Goal: Task Accomplishment & Management: Use online tool/utility

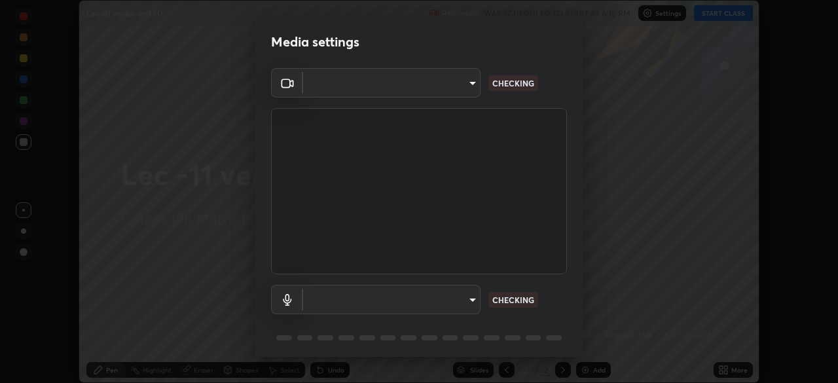
scroll to position [46, 0]
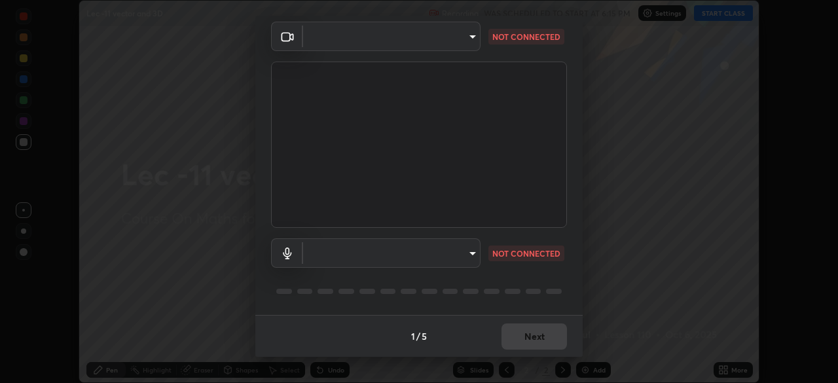
type input "a17bcbb42032d38a161d8b634044fc92f1b5a35c8046609e00d91205918d13dc"
type input "communications"
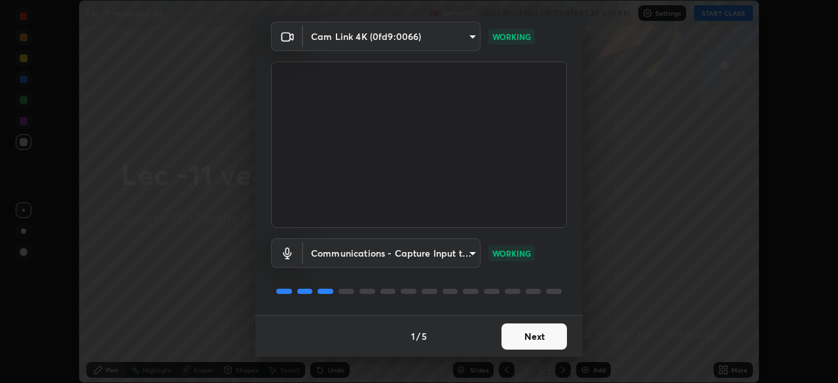
click at [523, 339] on button "Next" at bounding box center [534, 336] width 65 height 26
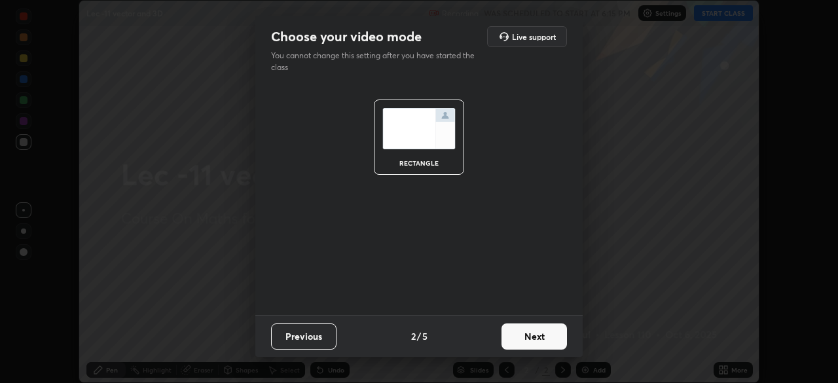
scroll to position [0, 0]
click at [525, 339] on button "Next" at bounding box center [534, 336] width 65 height 26
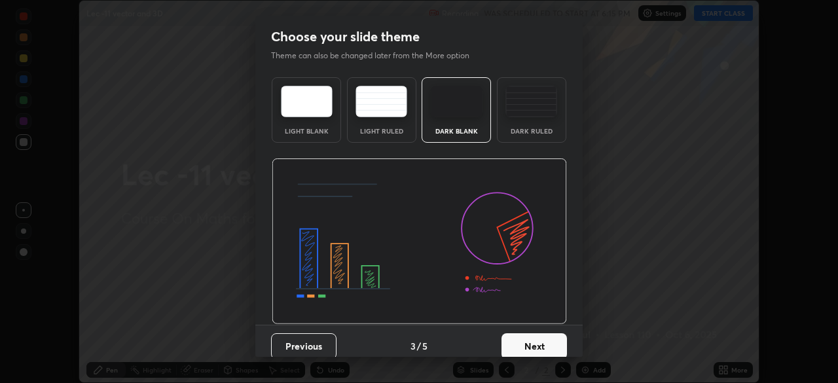
click at [527, 338] on button "Next" at bounding box center [534, 346] width 65 height 26
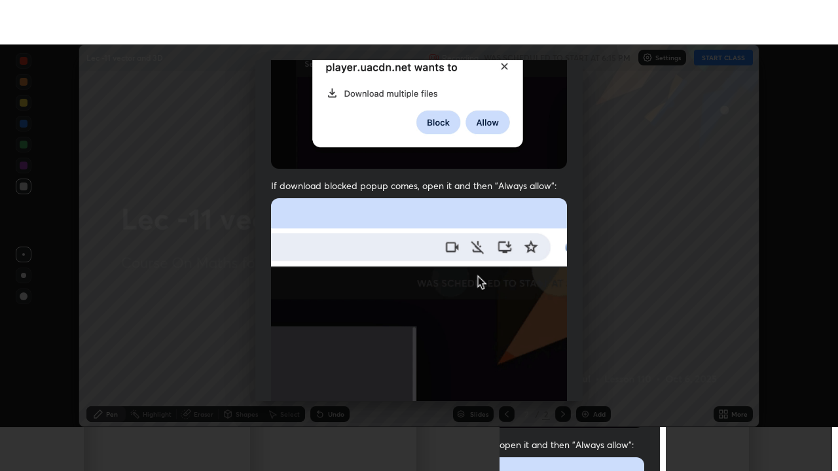
scroll to position [314, 0]
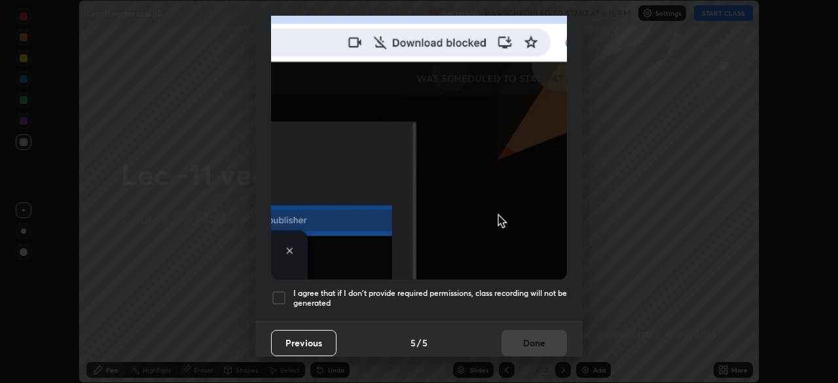
click at [530, 289] on h5 "I agree that if I don't provide required permissions, class recording will not …" at bounding box center [430, 298] width 274 height 20
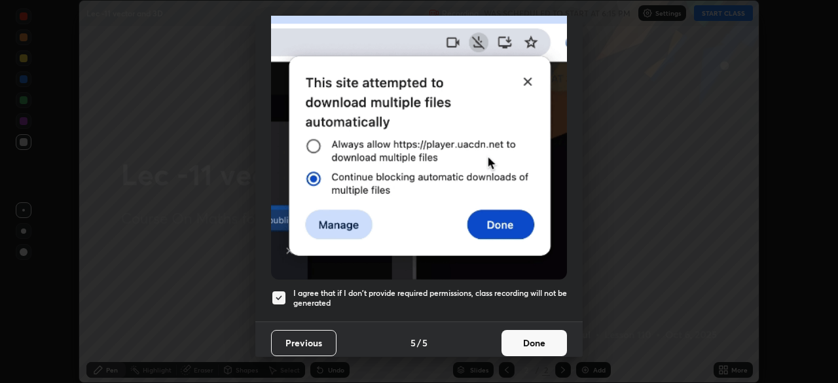
click at [534, 339] on button "Done" at bounding box center [534, 343] width 65 height 26
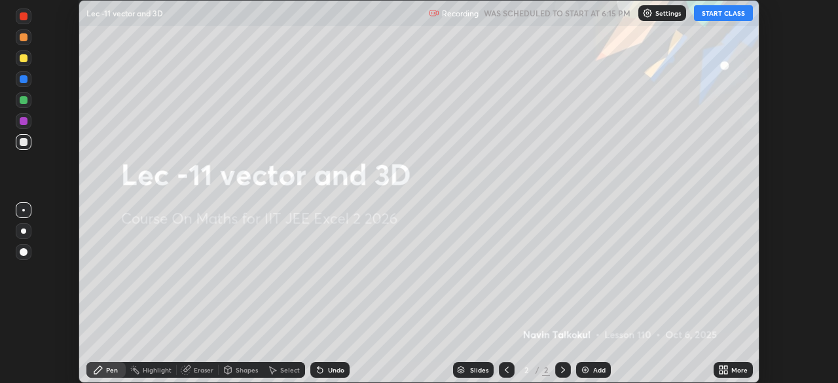
click at [715, 16] on button "START CLASS" at bounding box center [723, 13] width 59 height 16
click at [731, 366] on div "More" at bounding box center [733, 370] width 39 height 16
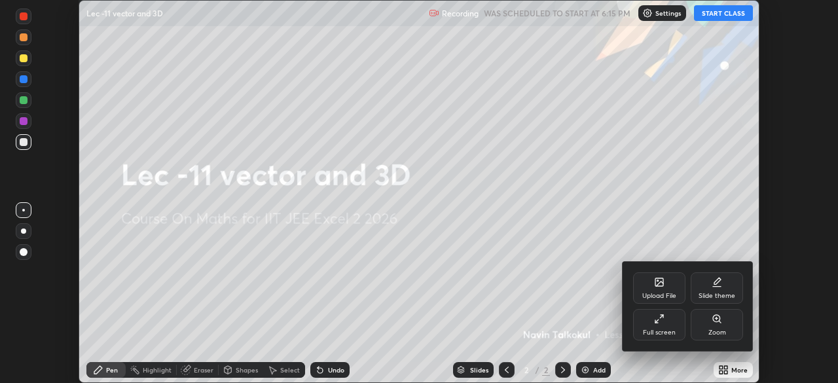
click at [649, 319] on div "Full screen" at bounding box center [659, 324] width 52 height 31
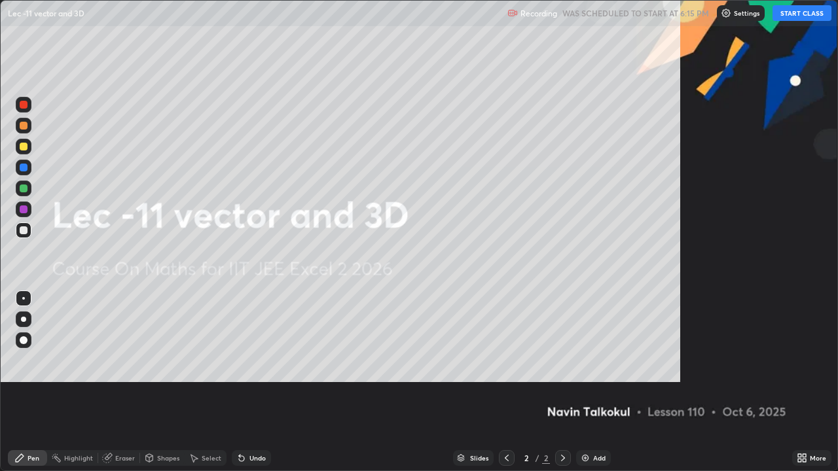
scroll to position [471, 838]
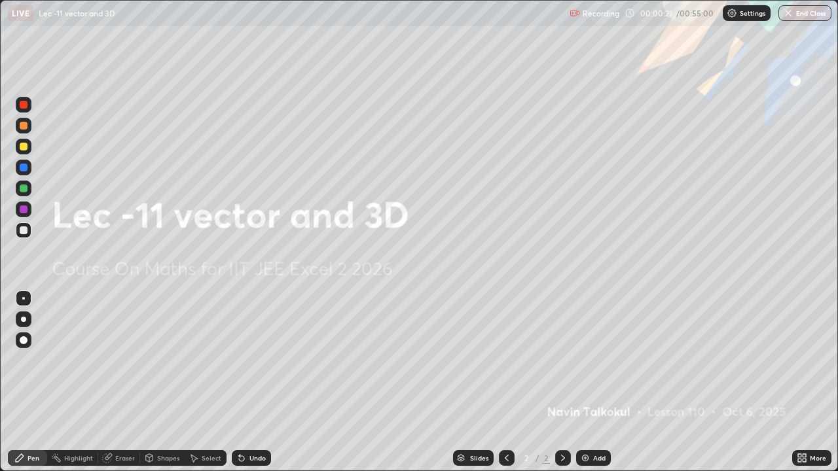
click at [591, 382] on div "Add" at bounding box center [593, 459] width 35 height 16
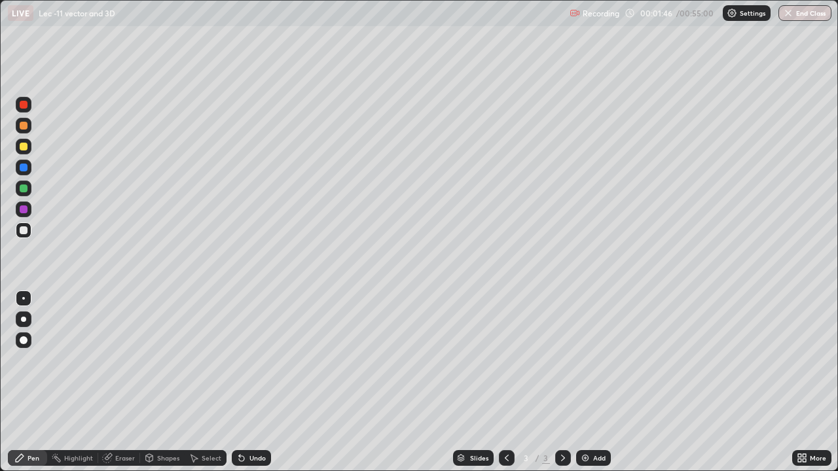
click at [255, 382] on div "Undo" at bounding box center [251, 459] width 39 height 16
click at [253, 382] on div "Undo" at bounding box center [251, 459] width 39 height 16
click at [251, 382] on div "Undo" at bounding box center [257, 458] width 16 height 7
click at [249, 382] on div "Undo" at bounding box center [257, 458] width 16 height 7
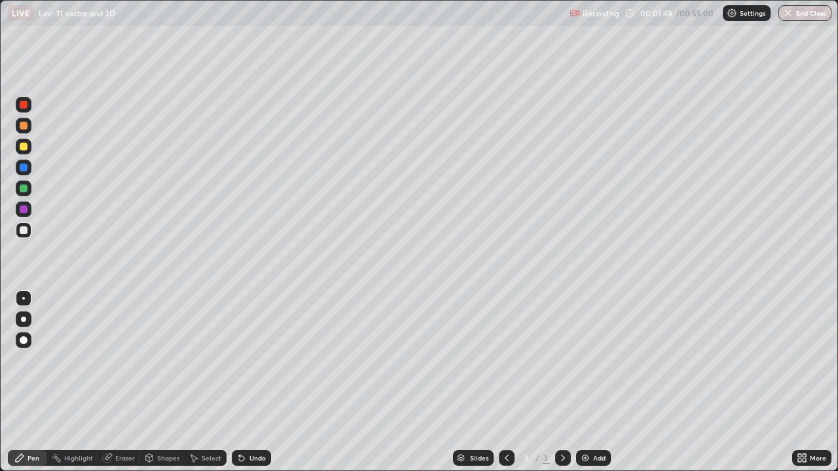
click at [250, 382] on div "Undo" at bounding box center [251, 459] width 39 height 16
click at [259, 382] on div "Undo" at bounding box center [257, 458] width 16 height 7
click at [261, 382] on div "Undo" at bounding box center [257, 458] width 16 height 7
click at [257, 382] on div "Undo" at bounding box center [257, 458] width 16 height 7
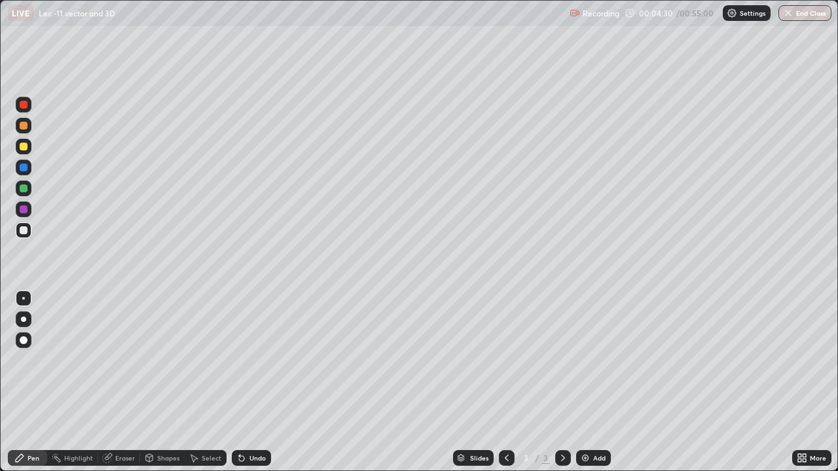
click at [135, 382] on div "Eraser" at bounding box center [119, 459] width 42 height 16
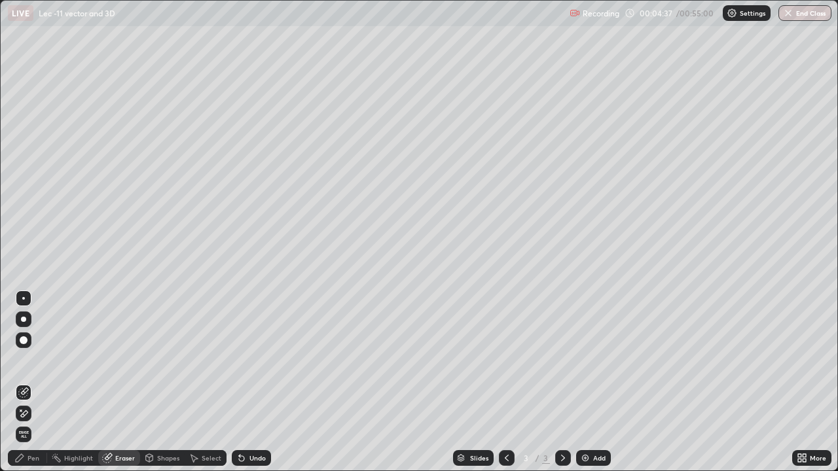
click at [42, 382] on div "Pen" at bounding box center [27, 459] width 39 height 16
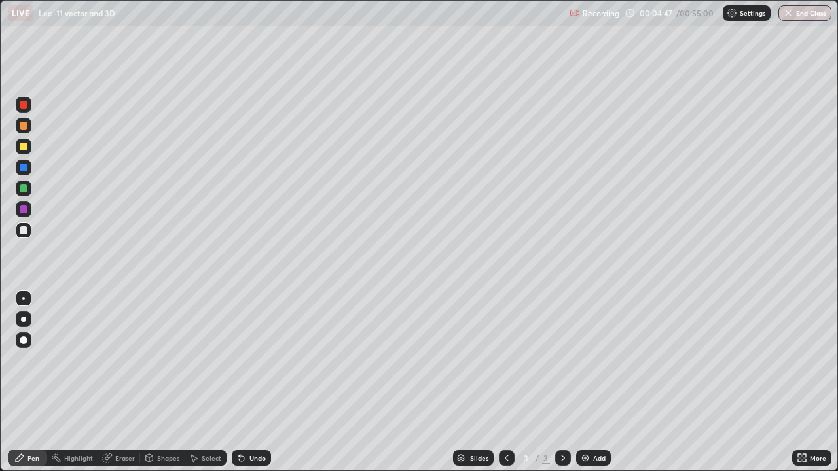
click at [249, 382] on div "Undo" at bounding box center [257, 458] width 16 height 7
click at [248, 382] on div "Undo" at bounding box center [251, 459] width 39 height 16
click at [245, 382] on div "Undo" at bounding box center [251, 459] width 39 height 16
click at [257, 382] on div "Undo" at bounding box center [251, 459] width 39 height 16
click at [249, 382] on div "Undo" at bounding box center [257, 458] width 16 height 7
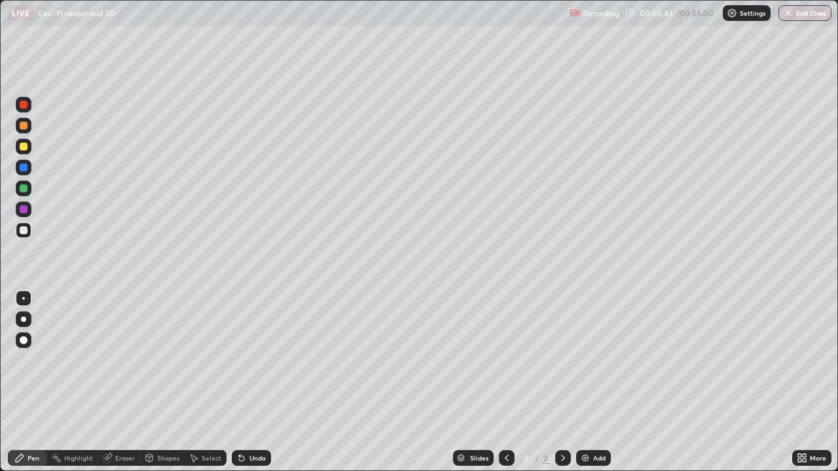
click at [253, 382] on div "Undo" at bounding box center [257, 458] width 16 height 7
click at [251, 382] on div "Undo" at bounding box center [257, 458] width 16 height 7
click at [249, 382] on div "Undo" at bounding box center [257, 458] width 16 height 7
click at [595, 382] on div "Add" at bounding box center [599, 458] width 12 height 7
click at [250, 382] on div "Undo" at bounding box center [257, 458] width 16 height 7
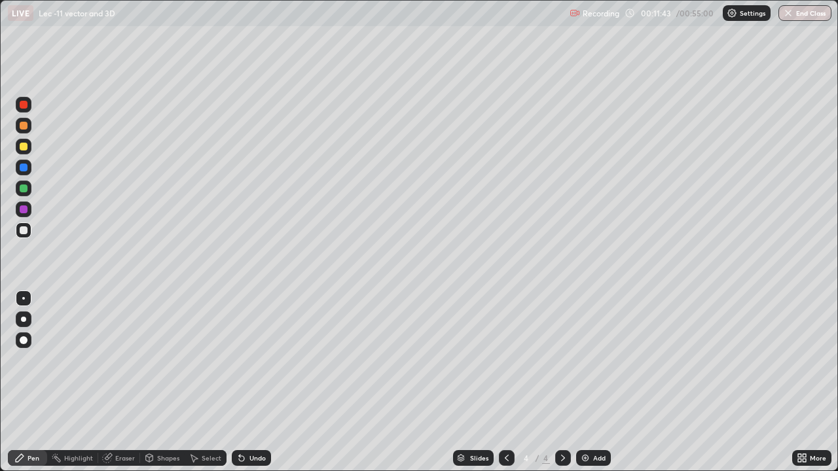
click at [250, 382] on div "Undo" at bounding box center [257, 458] width 16 height 7
click at [250, 382] on div "Undo" at bounding box center [251, 459] width 39 height 16
click at [246, 382] on div "Undo" at bounding box center [251, 459] width 39 height 16
click at [244, 382] on icon at bounding box center [241, 458] width 10 height 10
click at [240, 382] on icon at bounding box center [241, 458] width 5 height 5
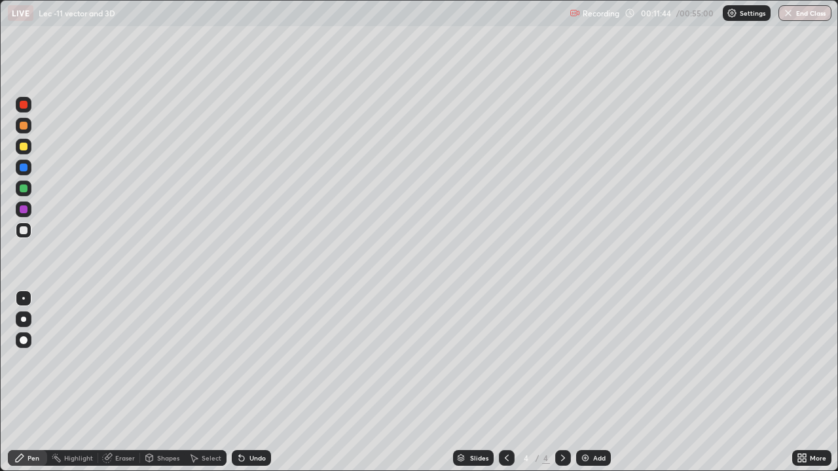
click at [242, 382] on icon at bounding box center [241, 458] width 5 height 5
click at [596, 382] on div "Add" at bounding box center [599, 458] width 12 height 7
click at [507, 382] on icon at bounding box center [507, 458] width 10 height 10
click at [565, 382] on icon at bounding box center [563, 458] width 10 height 10
click at [505, 382] on icon at bounding box center [507, 458] width 10 height 10
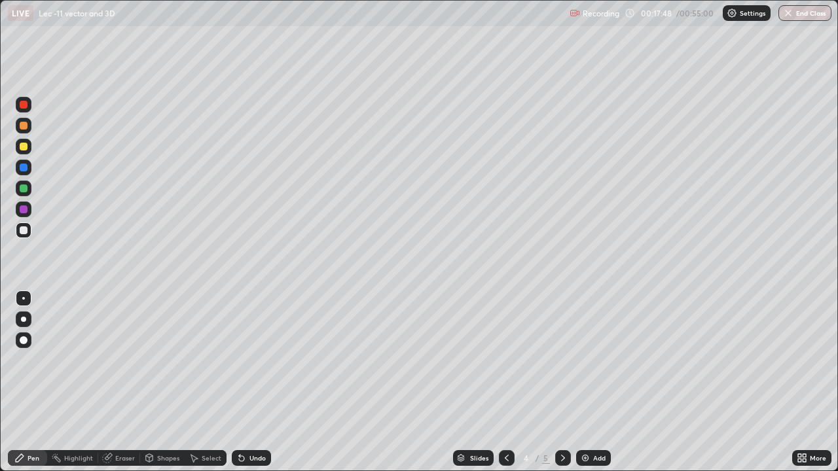
click at [561, 382] on icon at bounding box center [563, 458] width 10 height 10
click at [117, 382] on div "Eraser" at bounding box center [125, 458] width 20 height 7
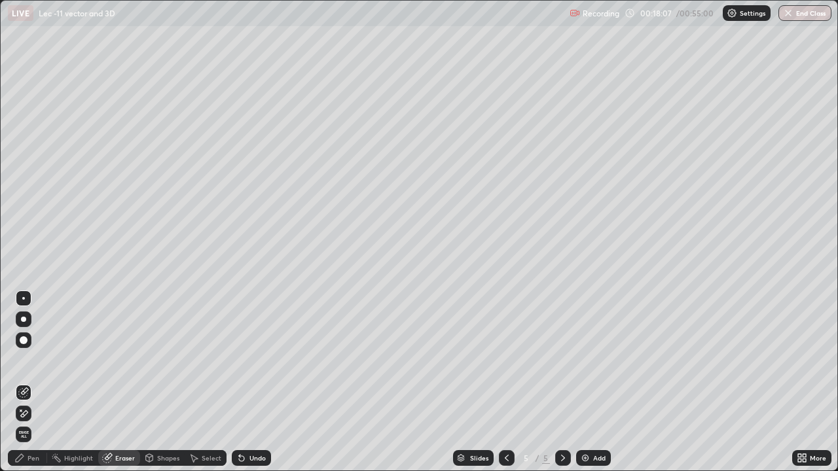
click at [41, 382] on div "Pen" at bounding box center [27, 459] width 39 height 16
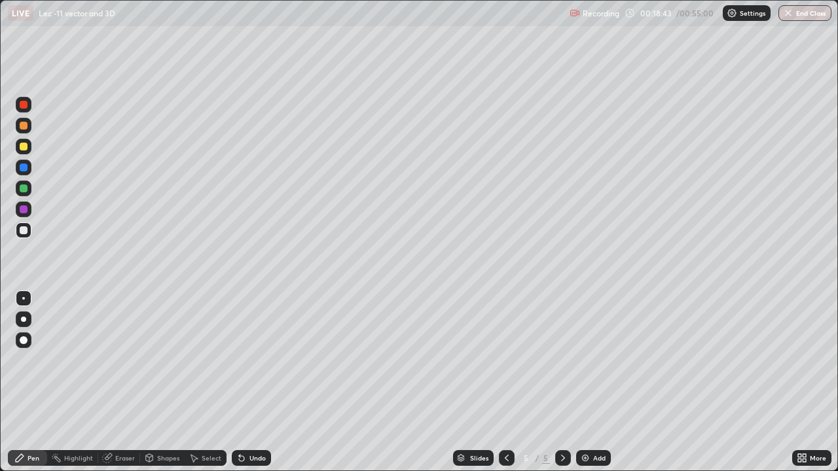
click at [126, 382] on div "Eraser" at bounding box center [125, 458] width 20 height 7
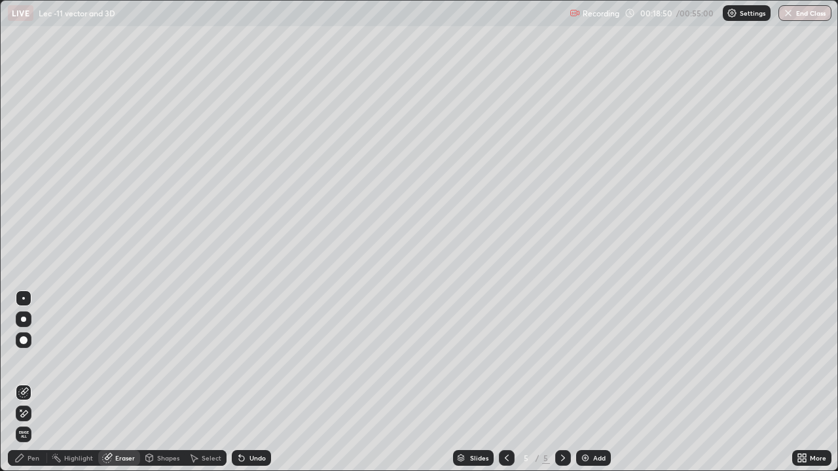
click at [34, 382] on div "Pen" at bounding box center [34, 458] width 12 height 7
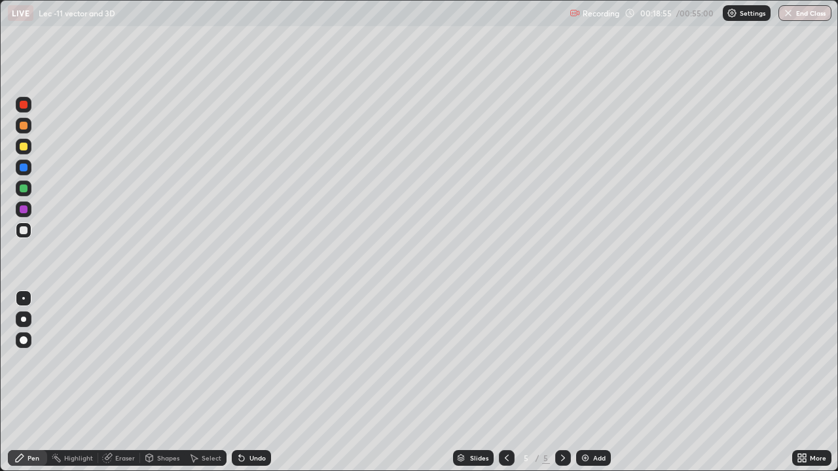
click at [251, 382] on div "Undo" at bounding box center [257, 458] width 16 height 7
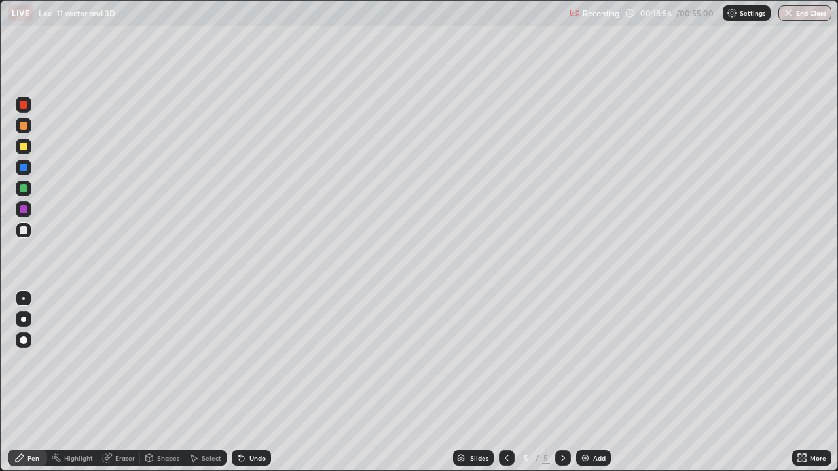
click at [251, 382] on div "Undo" at bounding box center [257, 458] width 16 height 7
click at [252, 382] on div "Undo" at bounding box center [257, 458] width 16 height 7
click at [505, 382] on icon at bounding box center [507, 458] width 4 height 7
click at [562, 382] on icon at bounding box center [563, 458] width 10 height 10
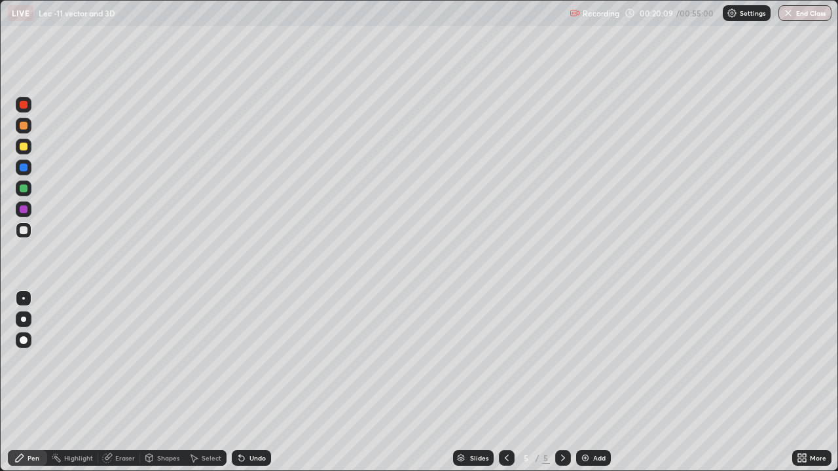
click at [249, 382] on div "Undo" at bounding box center [257, 458] width 16 height 7
click at [204, 382] on div "Select" at bounding box center [212, 458] width 20 height 7
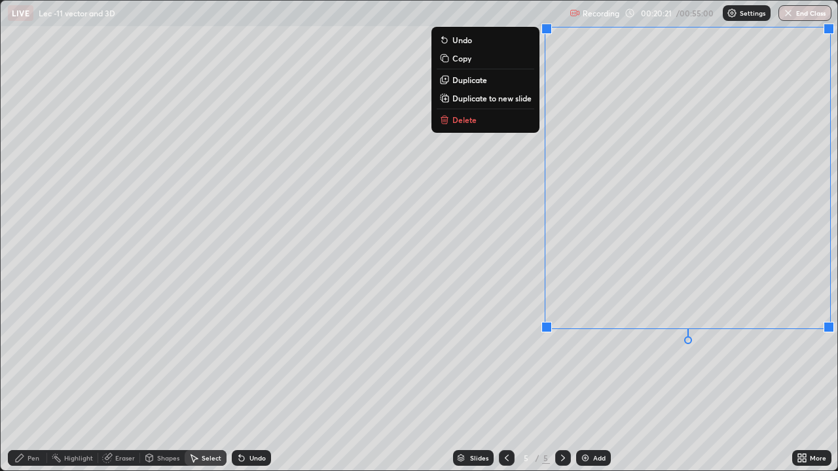
click at [681, 359] on div "0 ° Undo Copy Duplicate Duplicate to new slide Delete" at bounding box center [419, 236] width 837 height 470
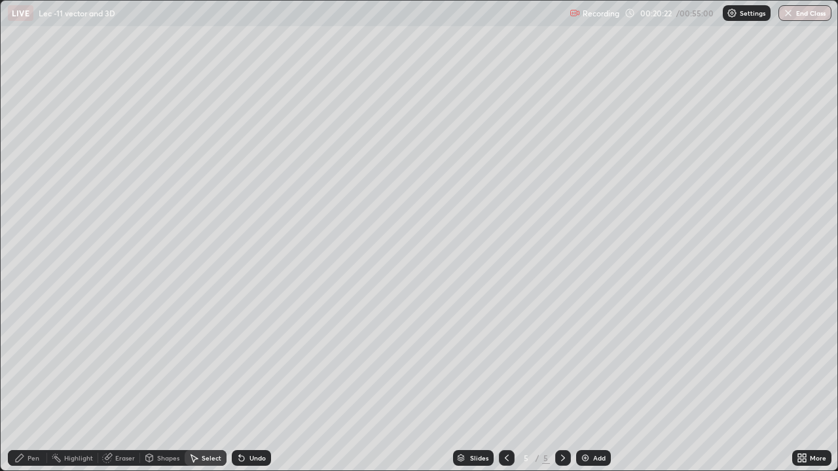
click at [34, 382] on div "Pen" at bounding box center [34, 458] width 12 height 7
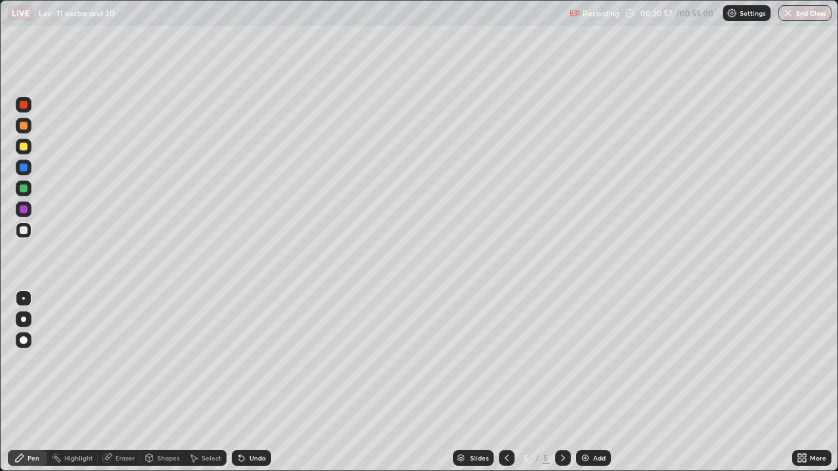
click at [259, 382] on div "Undo" at bounding box center [257, 458] width 16 height 7
click at [256, 382] on div "Undo" at bounding box center [257, 458] width 16 height 7
click at [252, 382] on div "Undo" at bounding box center [257, 458] width 16 height 7
click at [251, 382] on div "Undo" at bounding box center [257, 458] width 16 height 7
click at [244, 382] on icon at bounding box center [241, 458] width 10 height 10
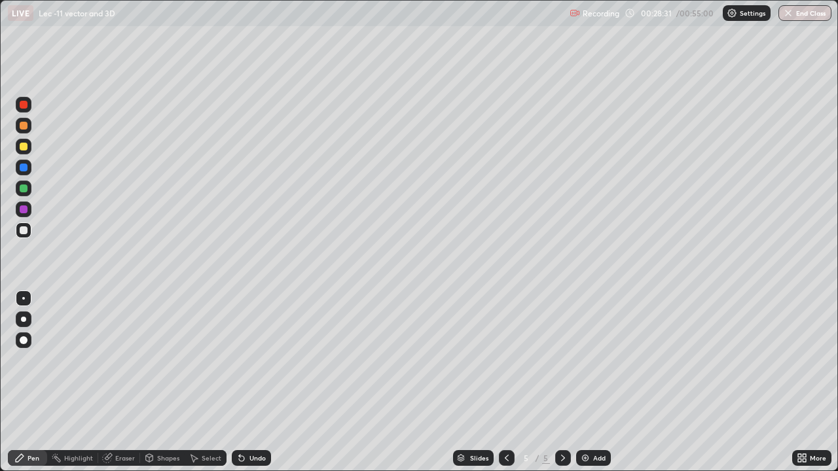
click at [248, 382] on div "Undo" at bounding box center [251, 459] width 39 height 16
click at [251, 382] on div "Undo" at bounding box center [249, 458] width 45 height 26
click at [252, 382] on div "Undo" at bounding box center [249, 458] width 45 height 26
click at [253, 382] on div "Undo" at bounding box center [251, 459] width 39 height 16
click at [252, 382] on div "Undo" at bounding box center [251, 459] width 39 height 16
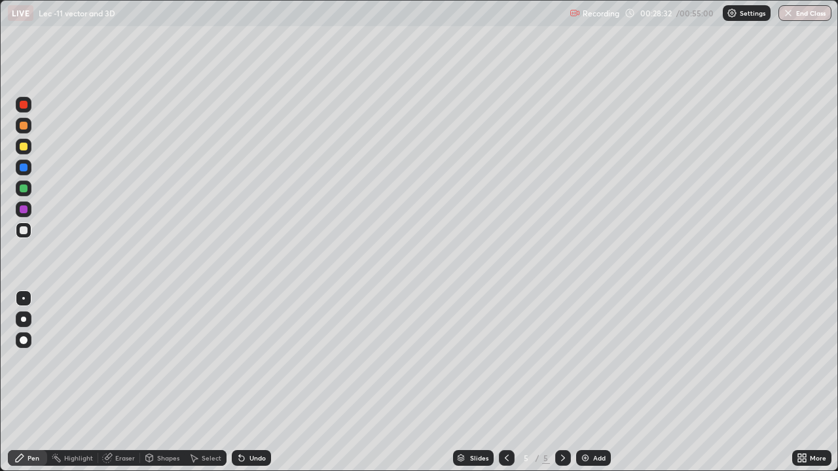
click at [253, 382] on div "Undo" at bounding box center [251, 459] width 39 height 16
click at [253, 382] on div "Undo" at bounding box center [257, 458] width 16 height 7
click at [254, 382] on div "Undo" at bounding box center [257, 458] width 16 height 7
click at [255, 382] on div "Undo" at bounding box center [257, 458] width 16 height 7
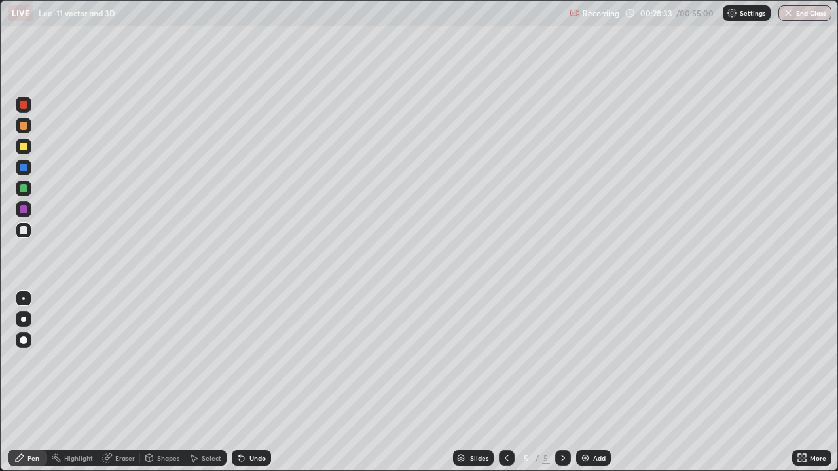
click at [256, 382] on div "Undo" at bounding box center [257, 458] width 16 height 7
click at [255, 382] on div "Undo" at bounding box center [257, 458] width 16 height 7
click at [257, 382] on div "Undo" at bounding box center [257, 458] width 16 height 7
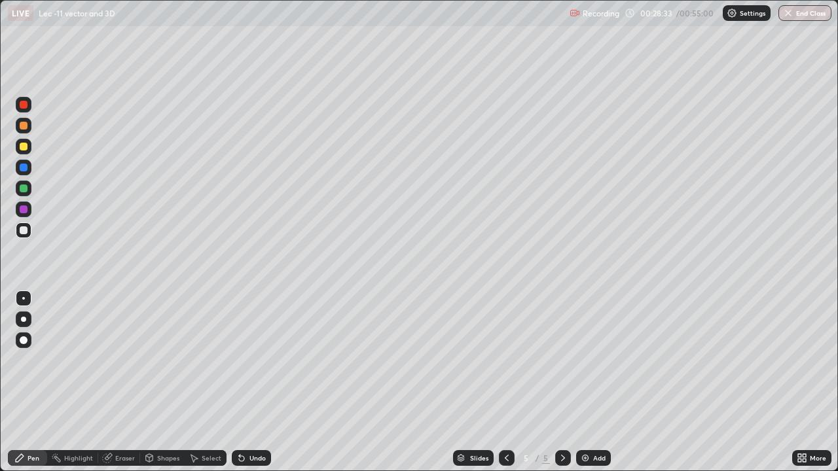
click at [259, 382] on div "Undo" at bounding box center [257, 458] width 16 height 7
click at [258, 382] on div "Undo" at bounding box center [257, 458] width 16 height 7
click at [255, 382] on div "Undo" at bounding box center [257, 458] width 16 height 7
click at [257, 382] on div "Undo" at bounding box center [257, 458] width 16 height 7
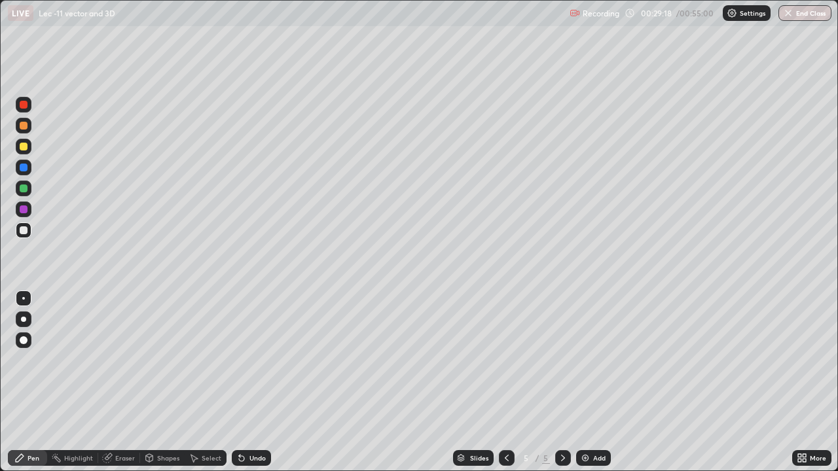
click at [260, 382] on div "Undo" at bounding box center [257, 458] width 16 height 7
click at [261, 382] on div "Undo" at bounding box center [251, 459] width 39 height 16
click at [263, 382] on div "Undo" at bounding box center [257, 458] width 16 height 7
click at [262, 382] on div "Undo" at bounding box center [251, 459] width 39 height 16
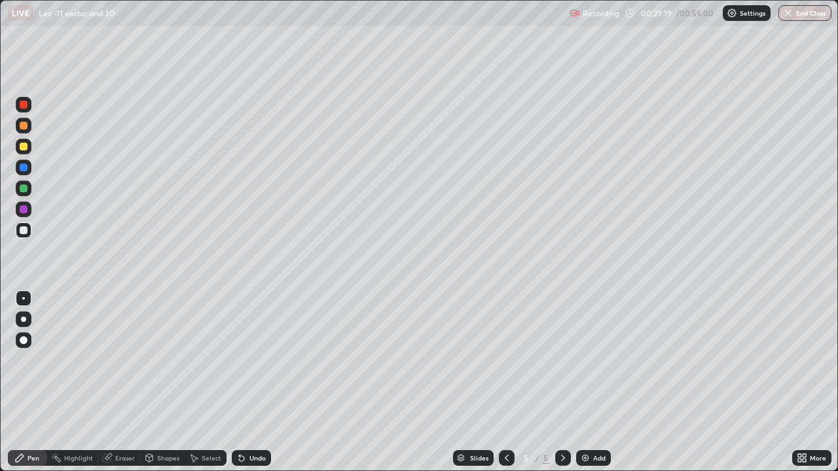
click at [261, 382] on div "Undo" at bounding box center [251, 459] width 39 height 16
click at [260, 382] on div "Undo" at bounding box center [251, 459] width 39 height 16
click at [259, 382] on div "Undo" at bounding box center [251, 459] width 39 height 16
click at [260, 382] on div "Undo" at bounding box center [257, 458] width 16 height 7
click at [263, 382] on div "Undo" at bounding box center [257, 458] width 16 height 7
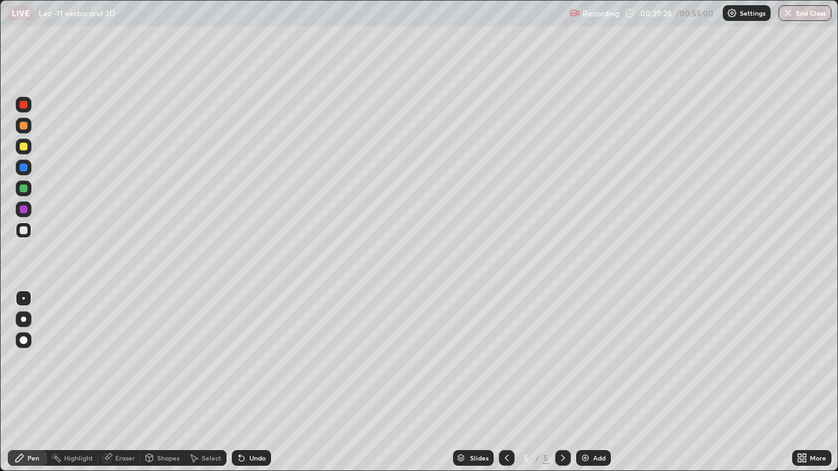
click at [263, 382] on div "Undo" at bounding box center [257, 458] width 16 height 7
click at [266, 382] on div "Undo" at bounding box center [251, 459] width 39 height 16
click at [267, 382] on div "Undo" at bounding box center [251, 459] width 39 height 16
click at [213, 382] on div "Select" at bounding box center [212, 458] width 20 height 7
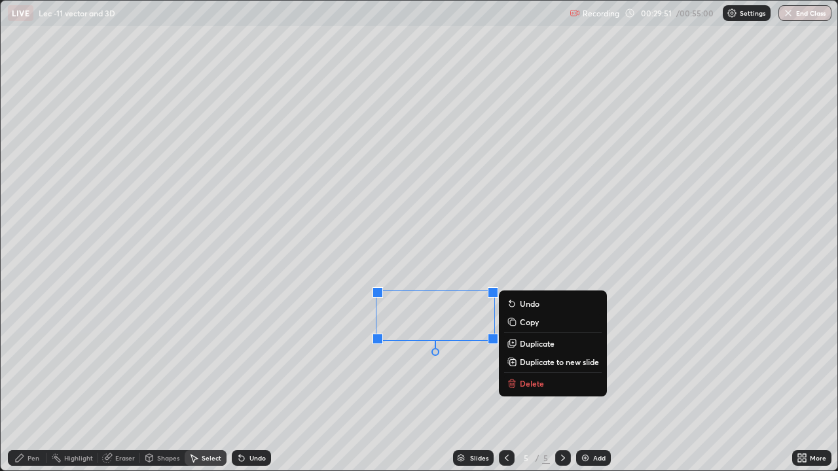
click at [530, 382] on p "Delete" at bounding box center [532, 384] width 24 height 10
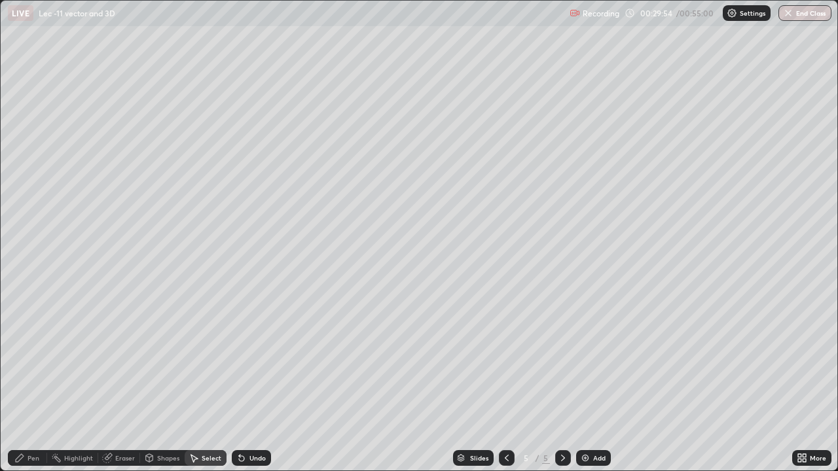
click at [37, 382] on div "Pen" at bounding box center [34, 458] width 12 height 7
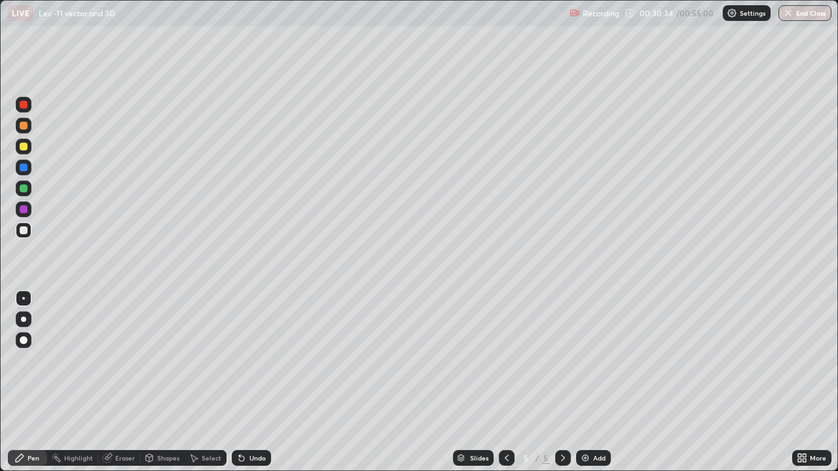
click at [207, 382] on div "Select" at bounding box center [212, 458] width 20 height 7
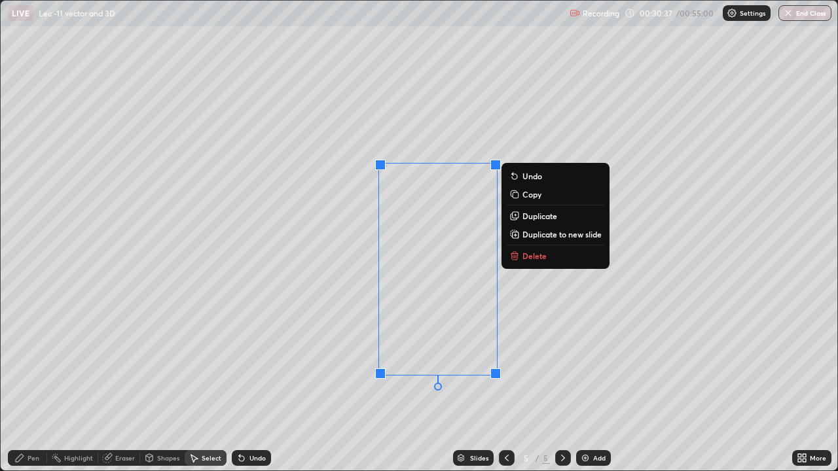
click at [526, 249] on button "Delete" at bounding box center [556, 256] width 98 height 16
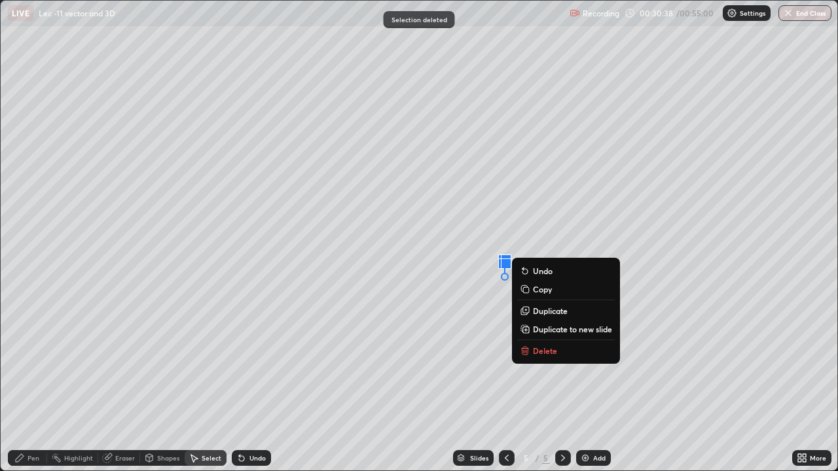
click at [542, 348] on p "Delete" at bounding box center [545, 351] width 24 height 10
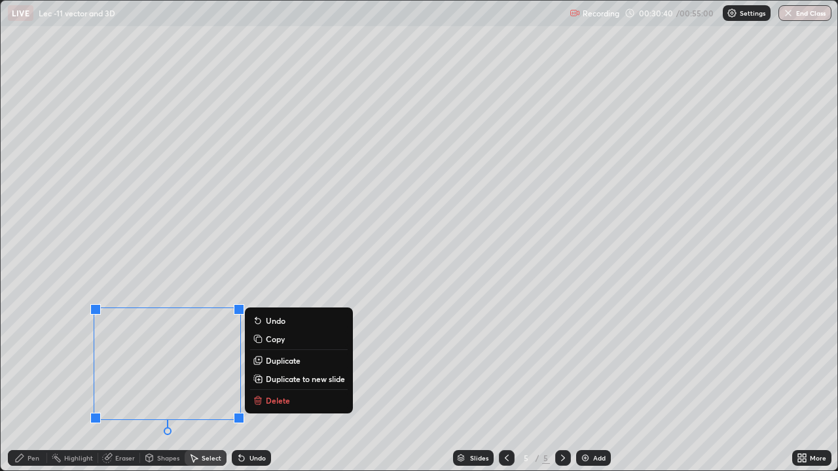
click at [274, 382] on p "Delete" at bounding box center [278, 401] width 24 height 10
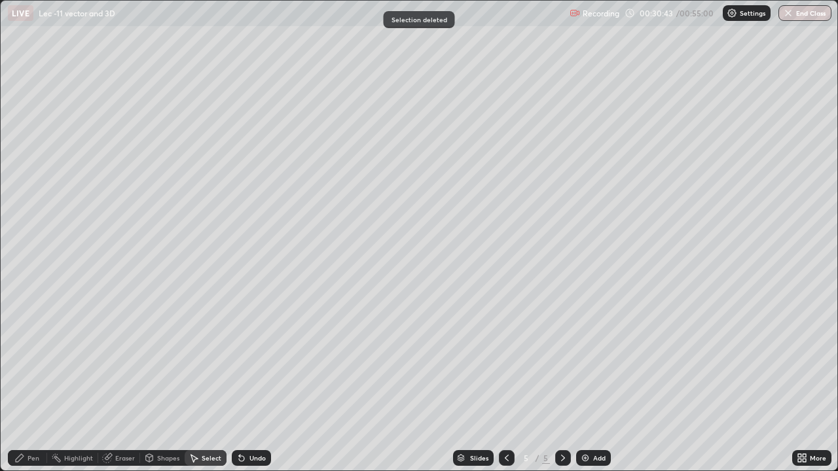
click at [39, 382] on div "Pen" at bounding box center [27, 459] width 39 height 16
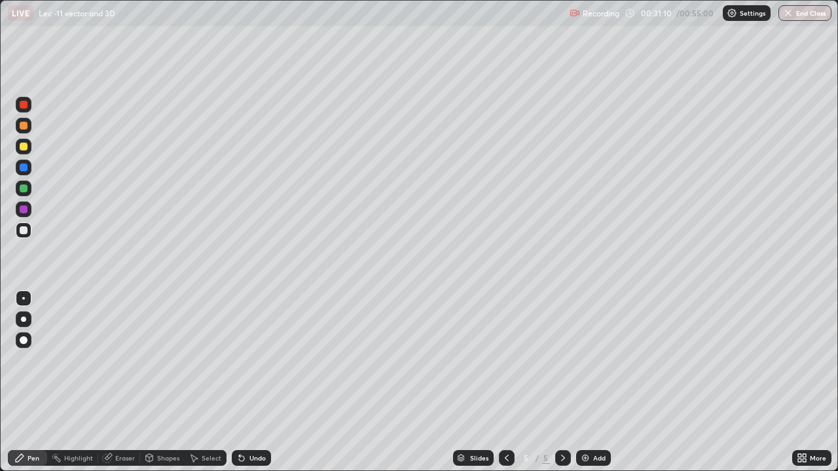
click at [257, 382] on div "Undo" at bounding box center [257, 458] width 16 height 7
click at [507, 382] on icon at bounding box center [507, 458] width 10 height 10
click at [561, 382] on icon at bounding box center [563, 458] width 10 height 10
click at [249, 382] on div "Undo" at bounding box center [257, 458] width 16 height 7
click at [250, 382] on div "Undo" at bounding box center [257, 458] width 16 height 7
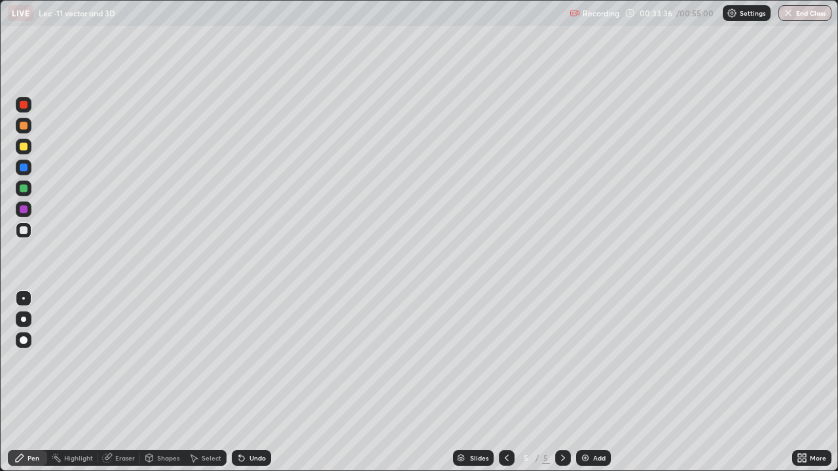
click at [593, 382] on div "Add" at bounding box center [599, 458] width 12 height 7
click at [504, 382] on icon at bounding box center [507, 458] width 10 height 10
click at [599, 382] on div "Add" at bounding box center [599, 458] width 12 height 7
click at [128, 382] on div "Eraser" at bounding box center [119, 459] width 42 height 16
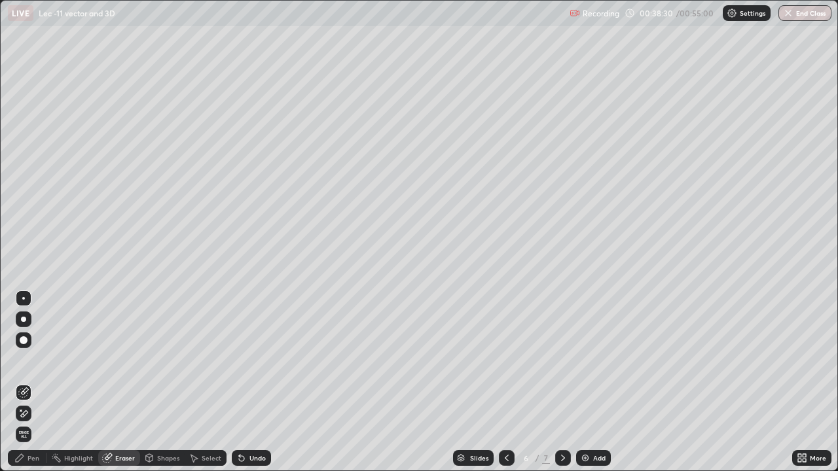
click at [39, 382] on div "Pen" at bounding box center [27, 459] width 39 height 16
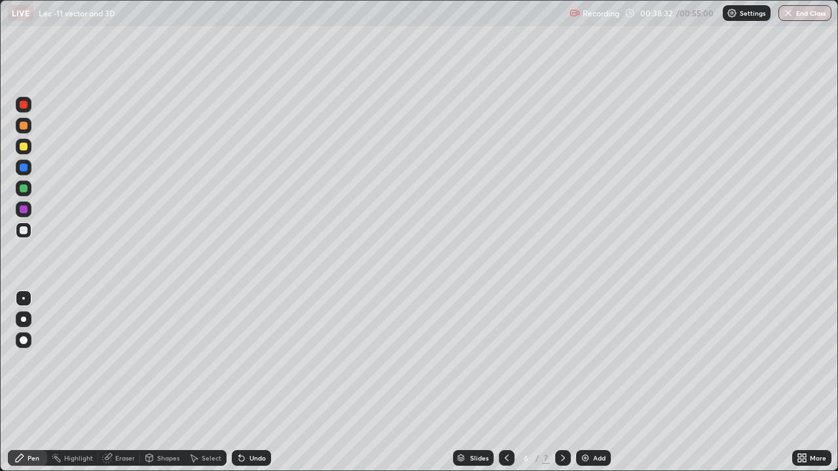
click at [118, 382] on div "Eraser" at bounding box center [125, 458] width 20 height 7
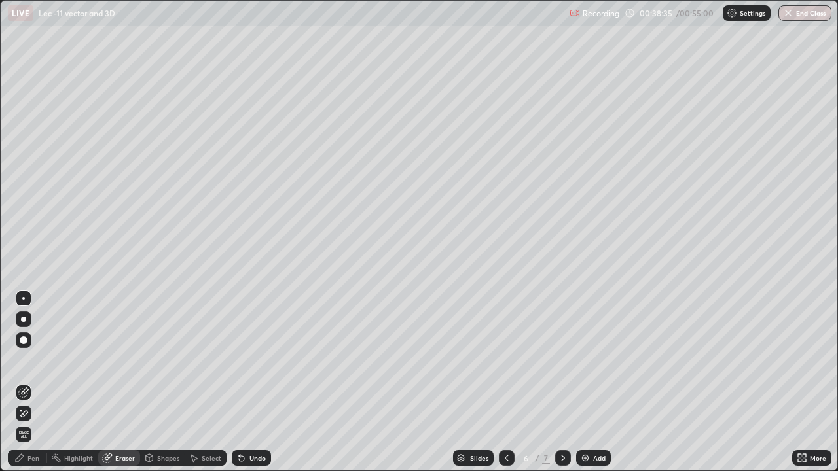
click at [37, 382] on div "Pen" at bounding box center [27, 459] width 39 height 16
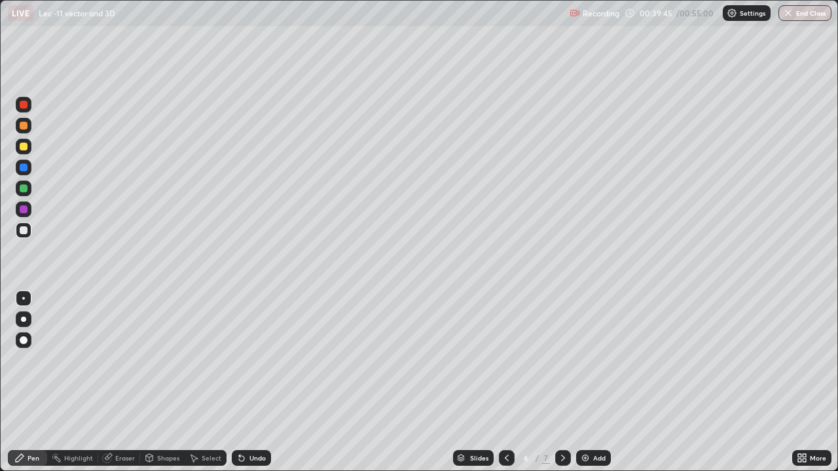
click at [254, 382] on div "Undo" at bounding box center [257, 458] width 16 height 7
click at [126, 382] on div "Eraser" at bounding box center [125, 458] width 20 height 7
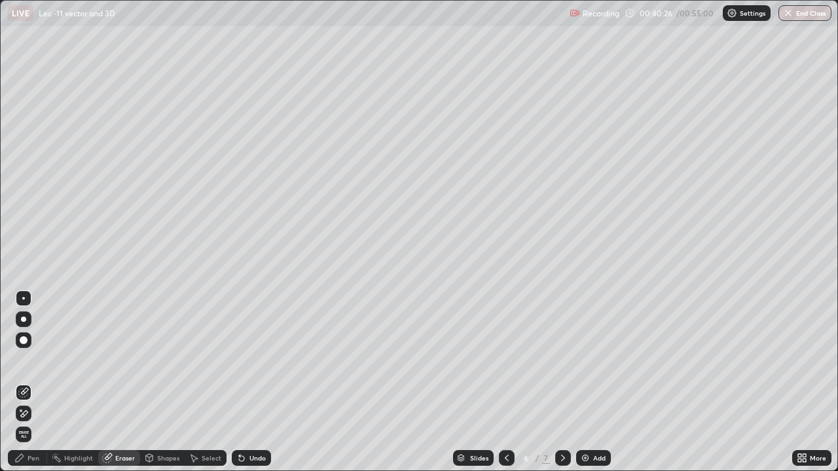
click at [32, 382] on div "Pen" at bounding box center [34, 458] width 12 height 7
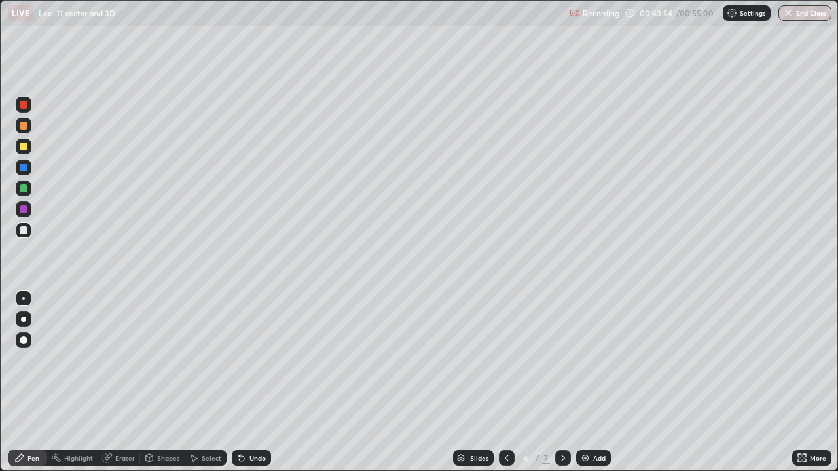
click at [794, 14] on button "End Class" at bounding box center [805, 13] width 53 height 16
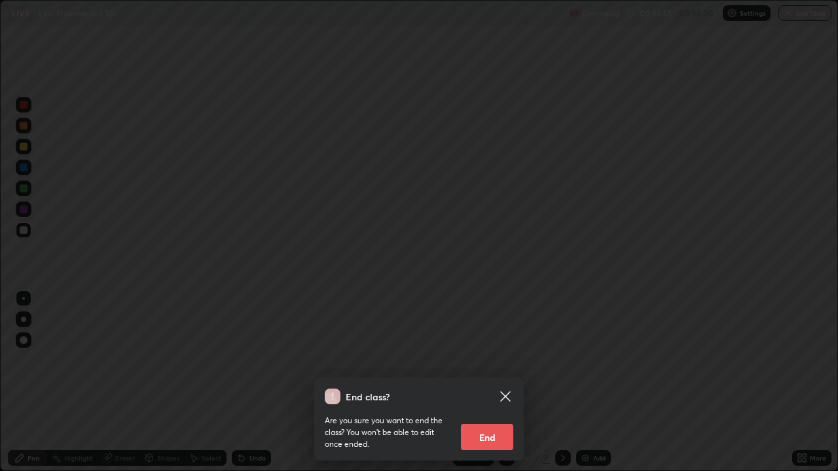
click at [479, 382] on button "End" at bounding box center [487, 437] width 52 height 26
